Goal: Task Accomplishment & Management: Manage account settings

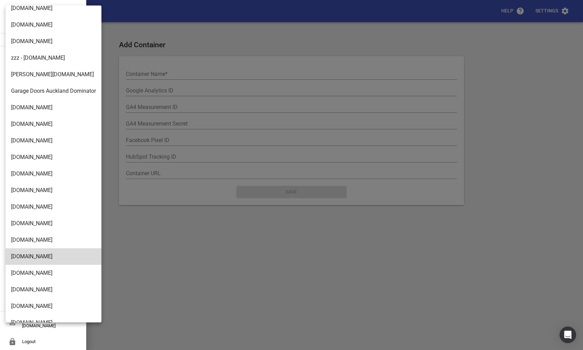
scroll to position [1113, 0]
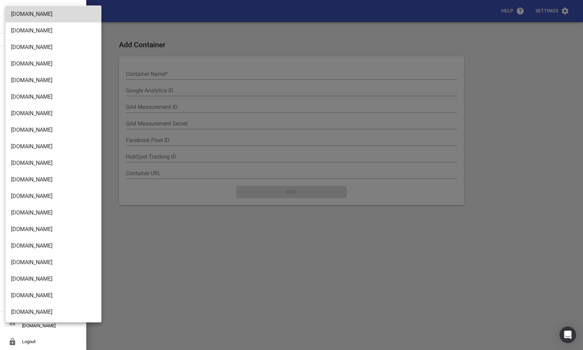
click at [146, 275] on div at bounding box center [291, 175] width 583 height 350
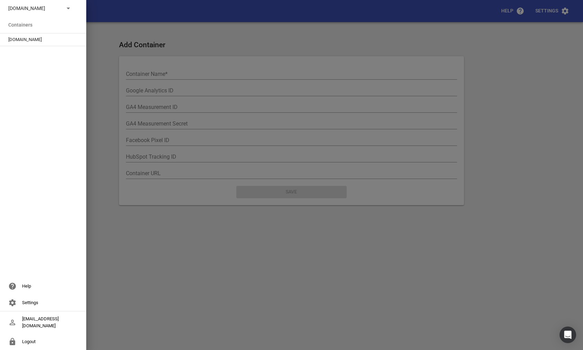
click at [55, 14] on div "[DOMAIN_NAME]" at bounding box center [43, 8] width 86 height 17
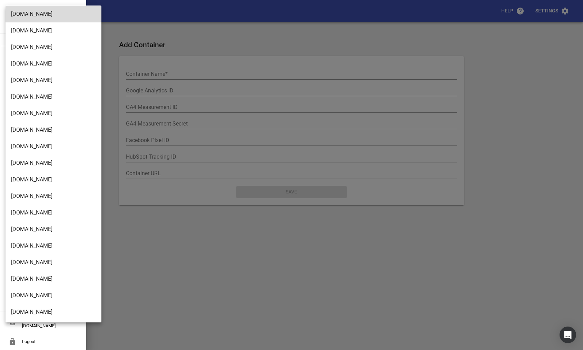
click at [175, 280] on div at bounding box center [291, 175] width 583 height 350
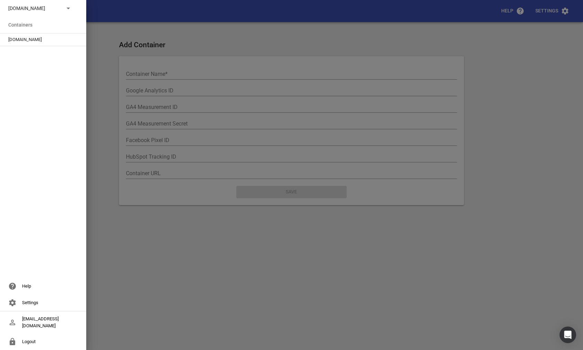
click at [42, 311] on div "Settings" at bounding box center [43, 303] width 86 height 17
click at [49, 187] on div at bounding box center [291, 175] width 583 height 350
click at [29, 14] on div "[DOMAIN_NAME]" at bounding box center [43, 8] width 86 height 17
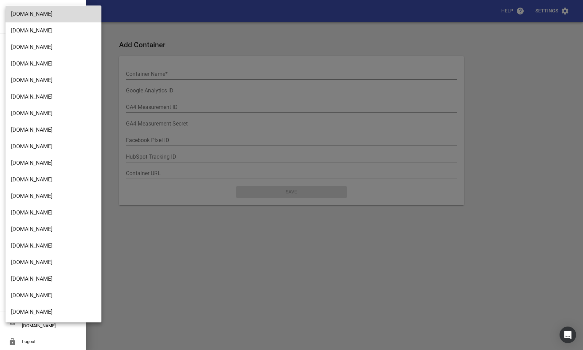
click at [152, 227] on div at bounding box center [291, 175] width 583 height 350
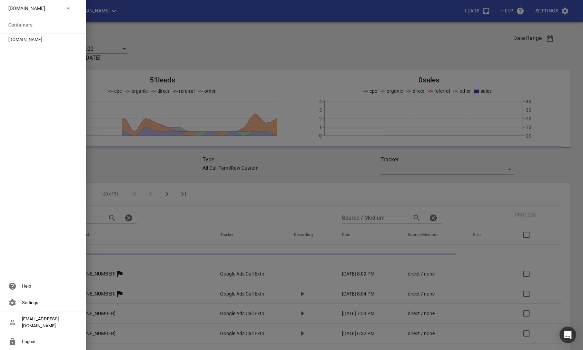
click at [117, 32] on div at bounding box center [291, 175] width 583 height 350
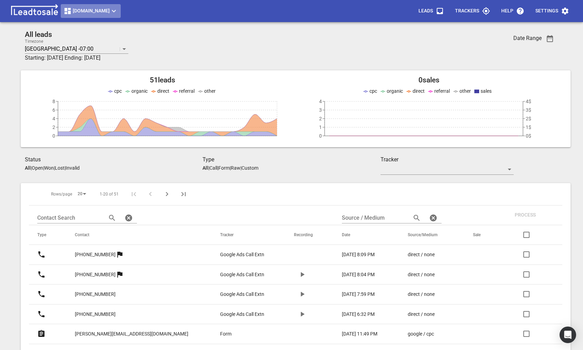
click at [121, 16] on button "[DOMAIN_NAME]" at bounding box center [91, 11] width 60 height 14
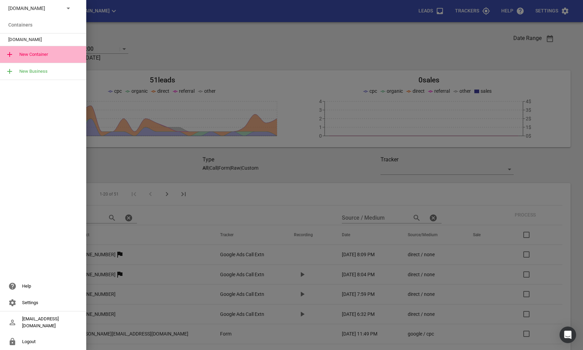
click at [11, 56] on icon at bounding box center [8, 54] width 11 height 8
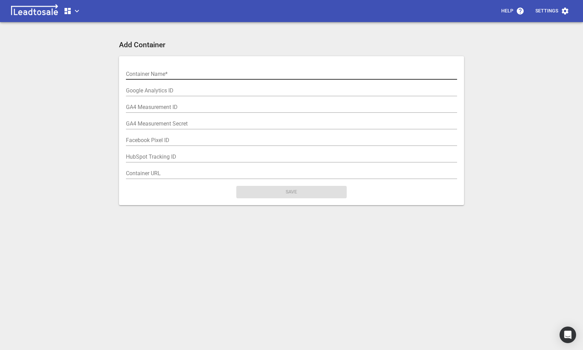
click at [136, 74] on input "text" at bounding box center [291, 74] width 331 height 11
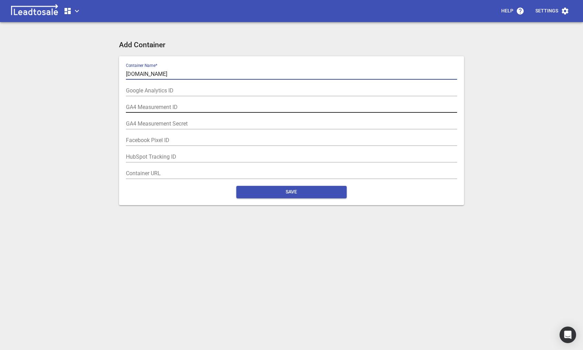
type input "[DOMAIN_NAME]"
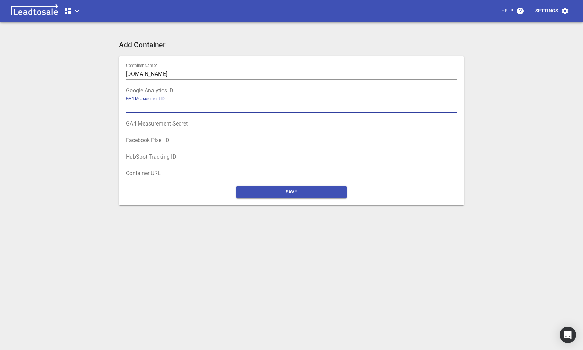
click at [166, 109] on input "text" at bounding box center [291, 107] width 331 height 11
click at [70, 164] on div "Help Settings Add Container Container Name  * [DOMAIN_NAME] Google Analytics ID…" at bounding box center [292, 178] width 578 height 350
